Goal: Information Seeking & Learning: Check status

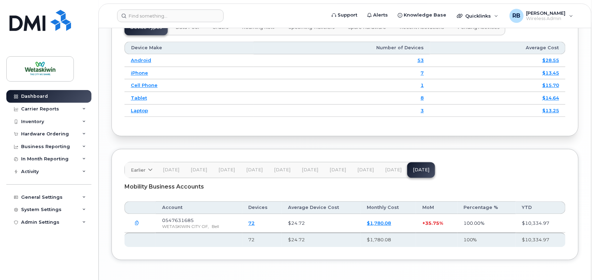
scroll to position [931, 0]
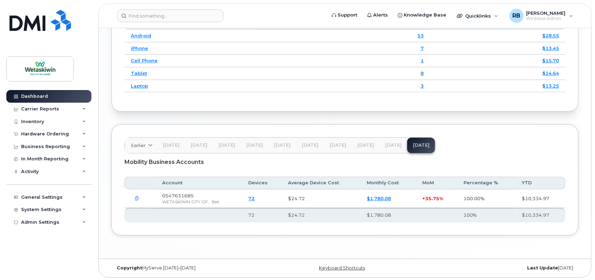
click at [382, 197] on link "$1,780.08" at bounding box center [379, 198] width 24 height 6
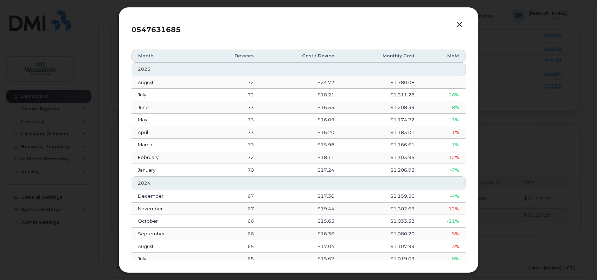
click at [458, 25] on button "button" at bounding box center [459, 25] width 11 height 10
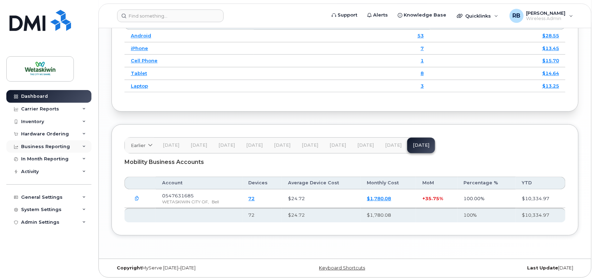
click at [57, 148] on div "Business Reporting" at bounding box center [45, 147] width 49 height 6
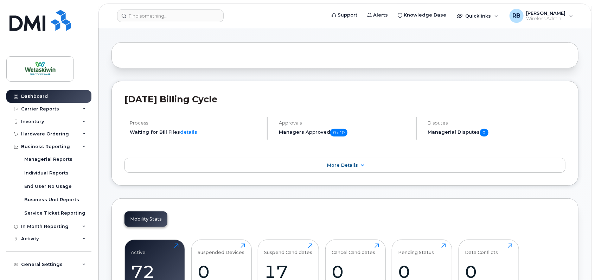
scroll to position [0, 0]
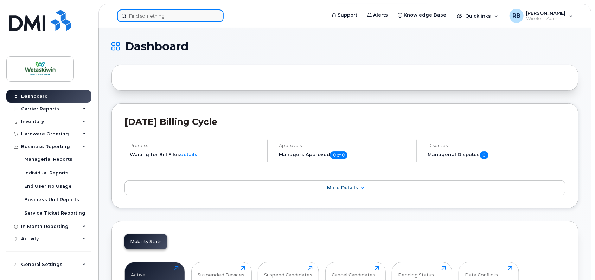
click at [146, 17] on input at bounding box center [170, 15] width 107 height 13
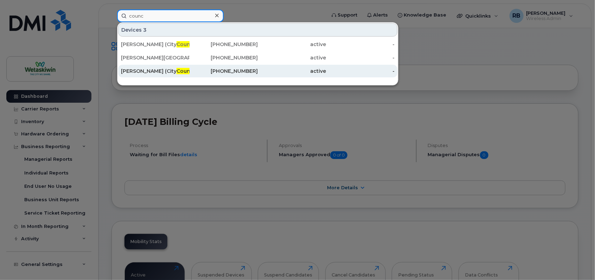
type input "counc"
click at [156, 73] on div "Tyler Gandam (City Counc il)" at bounding box center [155, 70] width 69 height 7
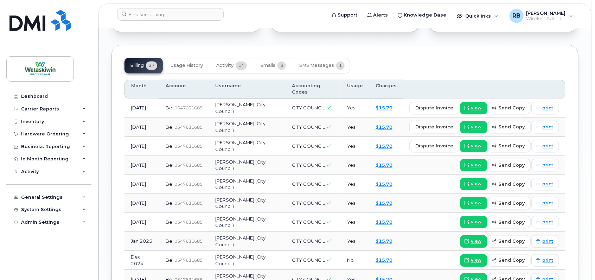
scroll to position [682, 0]
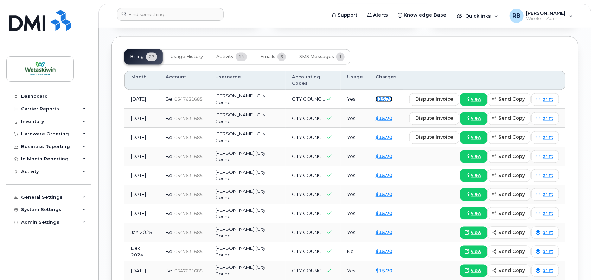
click at [389, 96] on link "$15.70" at bounding box center [383, 99] width 17 height 6
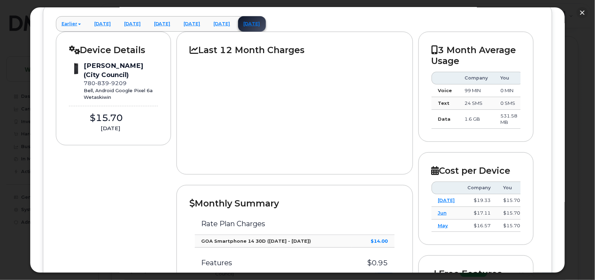
scroll to position [75, 0]
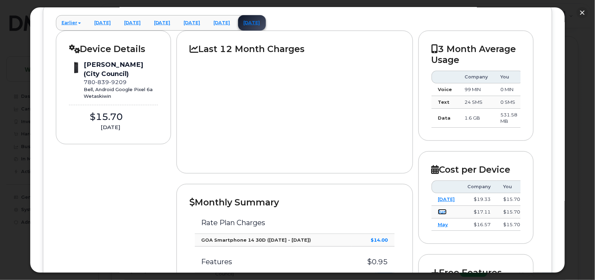
click at [440, 214] on link "Jun" at bounding box center [442, 212] width 9 height 6
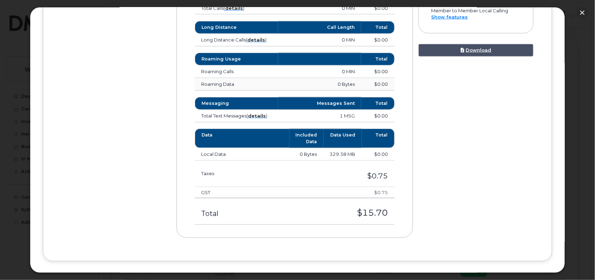
scroll to position [394, 0]
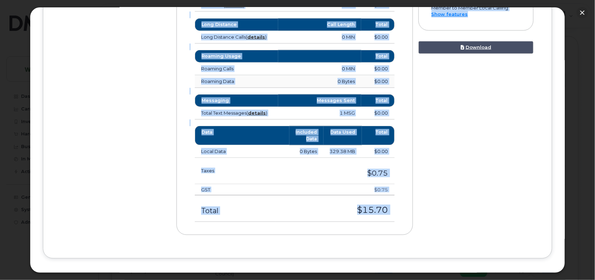
drag, startPoint x: 565, startPoint y: 173, endPoint x: 560, endPoint y: 114, distance: 60.0
click at [560, 114] on div "× City Of Wetaskiwin Tyler Gandam (City Council) Earlier February 2025 January …" at bounding box center [297, 140] width 595 height 280
drag, startPoint x: 560, startPoint y: 114, endPoint x: 559, endPoint y: 131, distance: 17.6
click at [559, 131] on div "× City Of Wetaskiwin Tyler Gandam (City Council) Earlier February 2025 January …" at bounding box center [297, 140] width 535 height 266
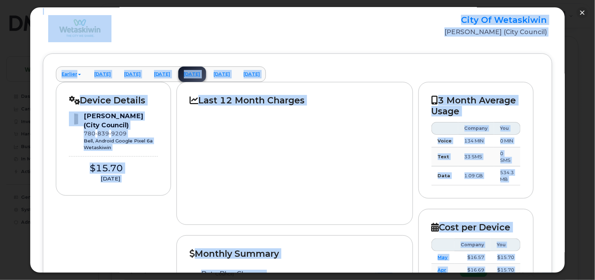
scroll to position [0, 0]
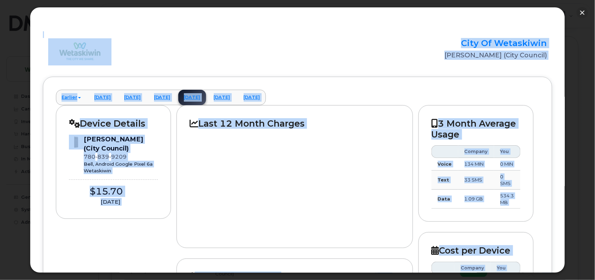
click at [284, 44] on div "City Of Wetaskiwin Tyler Gandam (City Council)" at bounding box center [297, 51] width 509 height 27
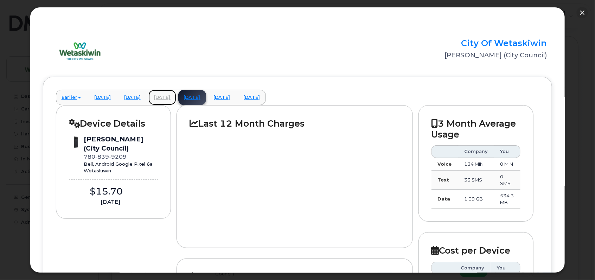
click at [176, 97] on link "May 2025" at bounding box center [162, 97] width 28 height 15
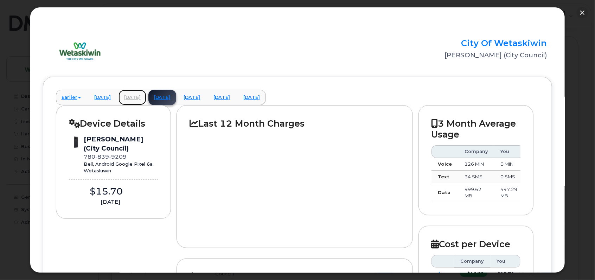
click at [146, 99] on link "April 2025" at bounding box center [132, 97] width 28 height 15
click at [108, 98] on link "March 2025" at bounding box center [103, 97] width 28 height 15
click at [140, 97] on link "April 2025" at bounding box center [132, 97] width 28 height 15
click at [176, 96] on link "May 2025" at bounding box center [162, 97] width 28 height 15
click at [206, 97] on link "June 2025" at bounding box center [192, 97] width 28 height 15
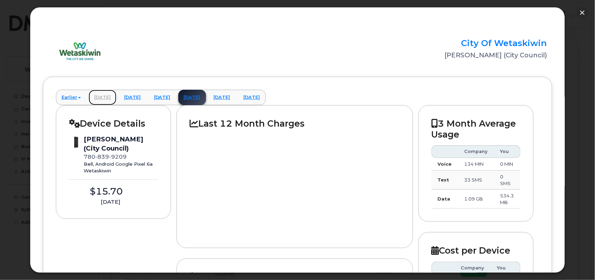
click at [109, 97] on link "March 2025" at bounding box center [103, 97] width 28 height 15
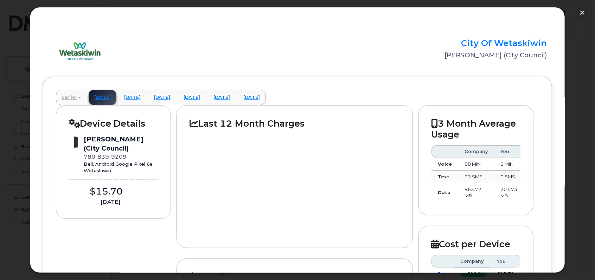
click at [75, 97] on link "Earlier" at bounding box center [71, 97] width 31 height 15
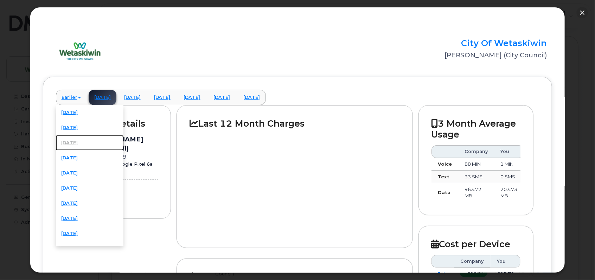
click at [73, 142] on link "December 2024" at bounding box center [90, 142] width 68 height 15
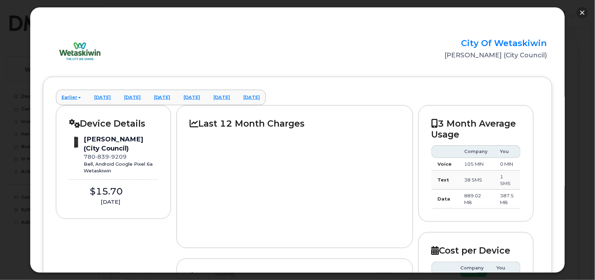
click at [580, 13] on button "button" at bounding box center [581, 12] width 11 height 11
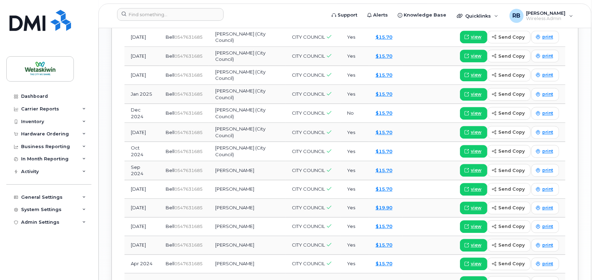
scroll to position [798, 0]
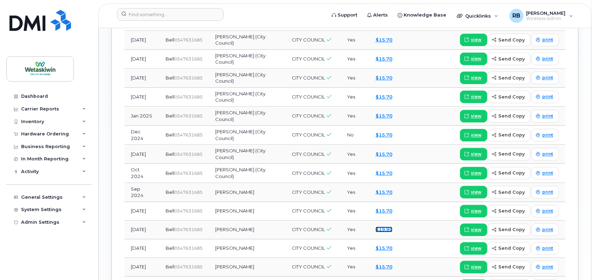
click at [390, 226] on link "$19.90" at bounding box center [383, 229] width 17 height 6
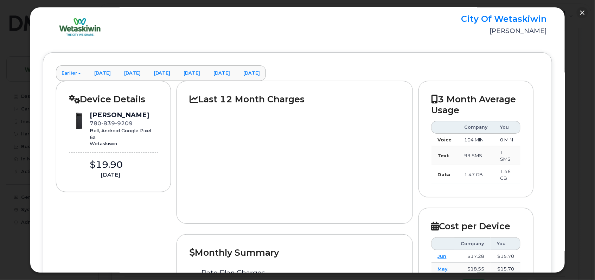
scroll to position [14, 0]
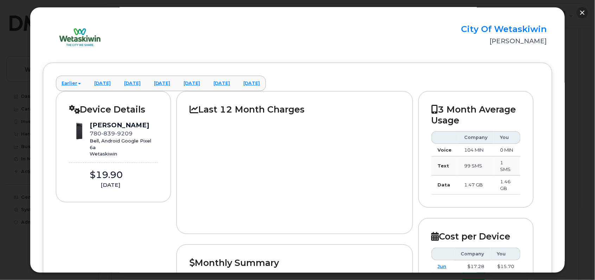
click at [585, 13] on button "button" at bounding box center [581, 12] width 11 height 11
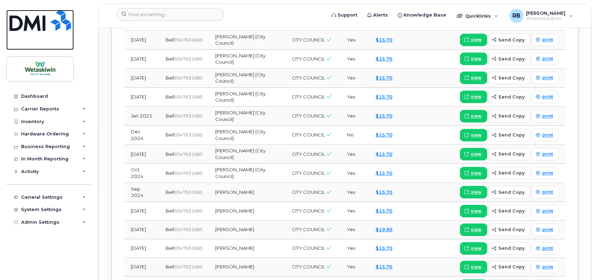
click at [34, 23] on img at bounding box center [40, 20] width 62 height 21
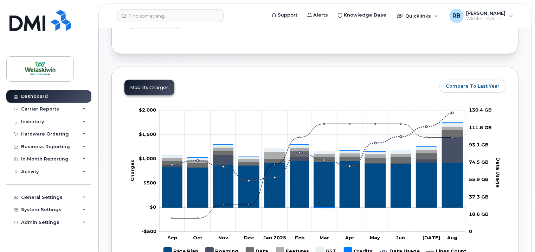
scroll to position [349, 0]
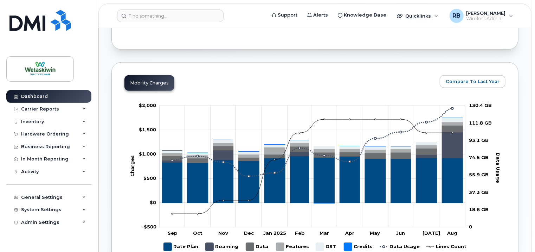
click at [154, 83] on div "Mobility Charges" at bounding box center [149, 82] width 50 height 15
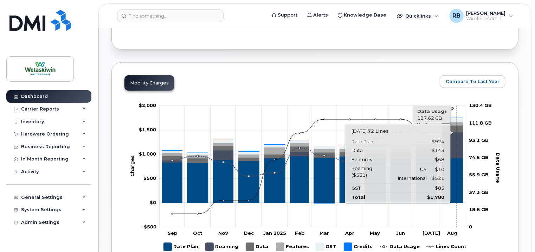
click at [456, 145] on icon "Roaming" at bounding box center [452, 145] width 21 height 26
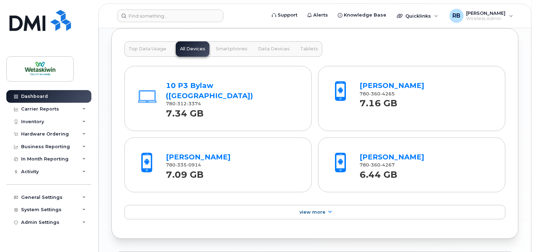
scroll to position [785, 0]
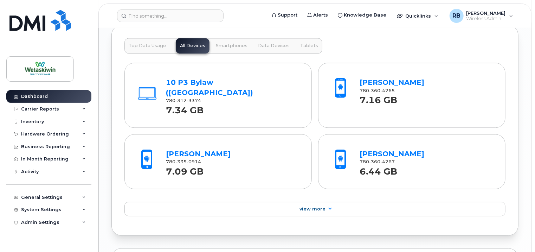
drag, startPoint x: 529, startPoint y: 194, endPoint x: 537, endPoint y: 193, distance: 8.1
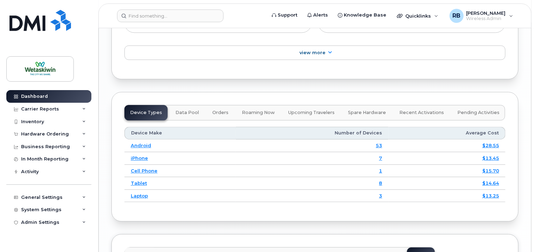
scroll to position [939, 0]
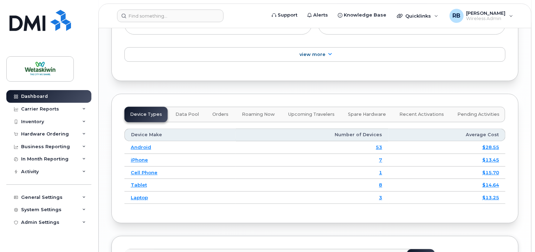
click at [268, 111] on span "Roaming Now" at bounding box center [258, 114] width 33 height 6
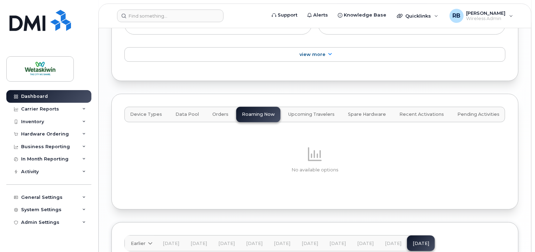
click at [214, 111] on span "Orders" at bounding box center [220, 114] width 16 height 6
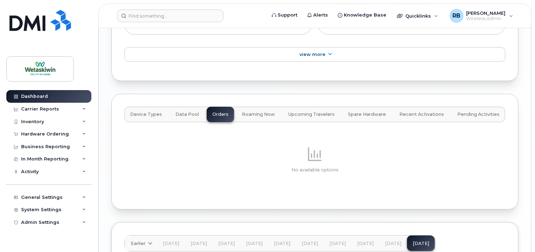
click at [185, 111] on span "Data Pool" at bounding box center [187, 114] width 24 height 6
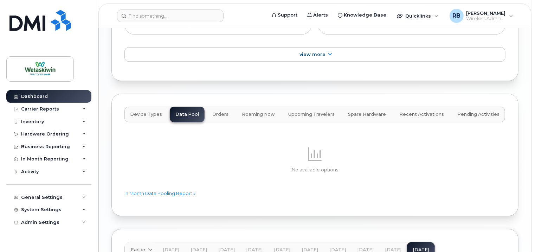
click at [153, 111] on span "Device Types" at bounding box center [146, 114] width 32 height 6
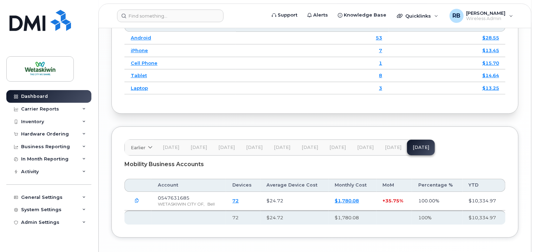
scroll to position [1066, 0]
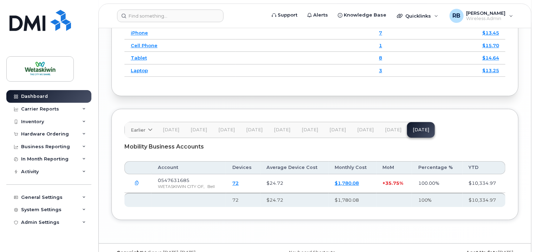
click at [347, 180] on link "$1,780.08" at bounding box center [347, 183] width 24 height 6
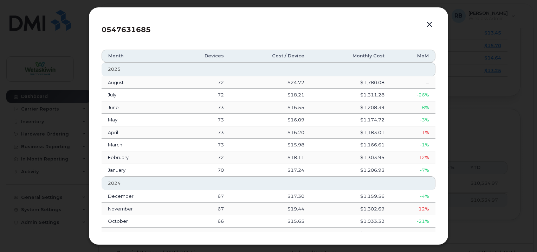
click at [430, 26] on button "button" at bounding box center [429, 25] width 11 height 10
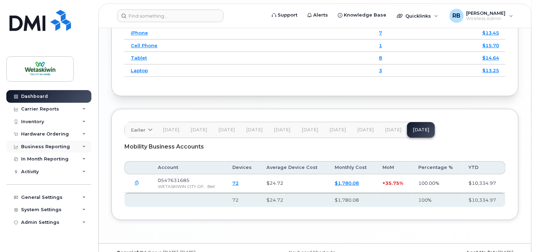
click at [38, 146] on div "Business Reporting" at bounding box center [45, 147] width 49 height 6
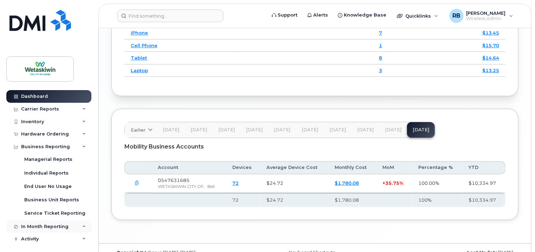
click at [60, 225] on div "In Month Reporting" at bounding box center [44, 227] width 47 height 6
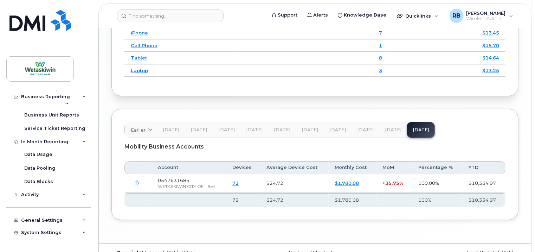
scroll to position [86, 0]
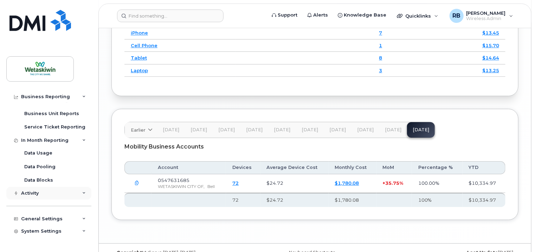
click at [71, 192] on div "Activity" at bounding box center [48, 193] width 85 height 13
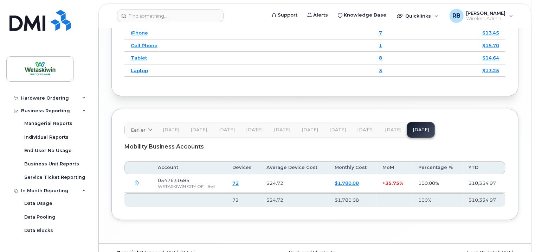
scroll to position [0, 0]
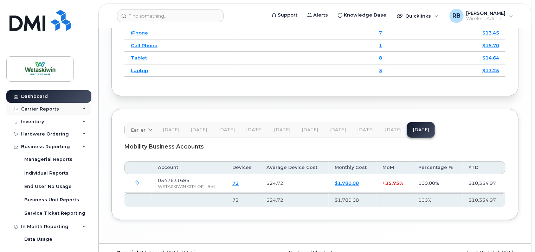
click at [82, 108] on icon at bounding box center [84, 109] width 4 height 4
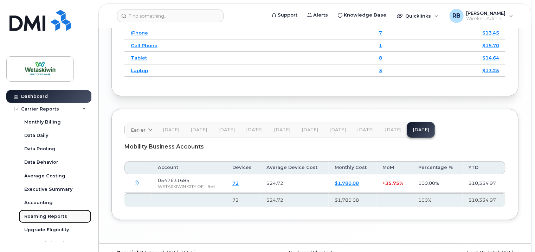
click at [41, 218] on div "Roaming Reports" at bounding box center [45, 216] width 43 height 6
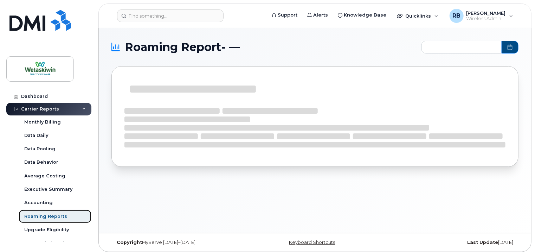
type input "2024-10 - 2025-08"
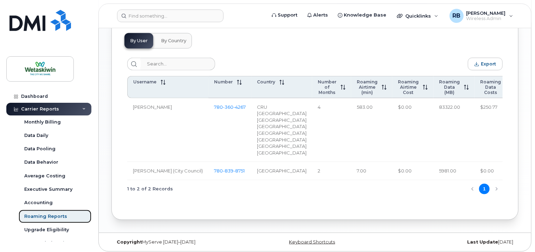
scroll to position [311, 0]
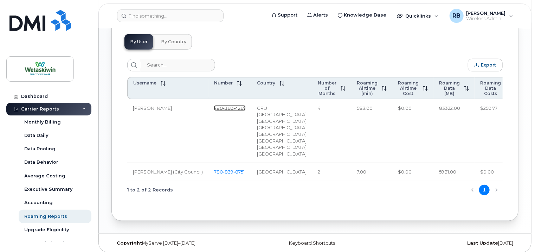
click at [217, 107] on span "[PHONE_NUMBER]" at bounding box center [230, 108] width 32 height 6
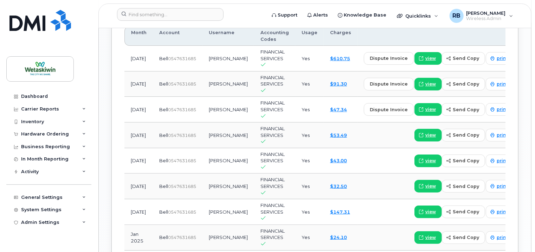
scroll to position [742, 0]
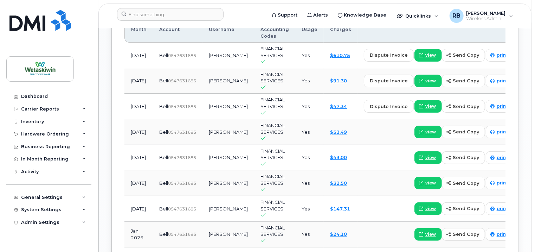
click at [523, 182] on div "Tolulope Maraiyesa Active Tags List Add tags Add Note 780 360 4267 Last updated…" at bounding box center [315, 8] width 432 height 1445
click at [425, 52] on span "view" at bounding box center [430, 55] width 11 height 6
